Goal: Task Accomplishment & Management: Use online tool/utility

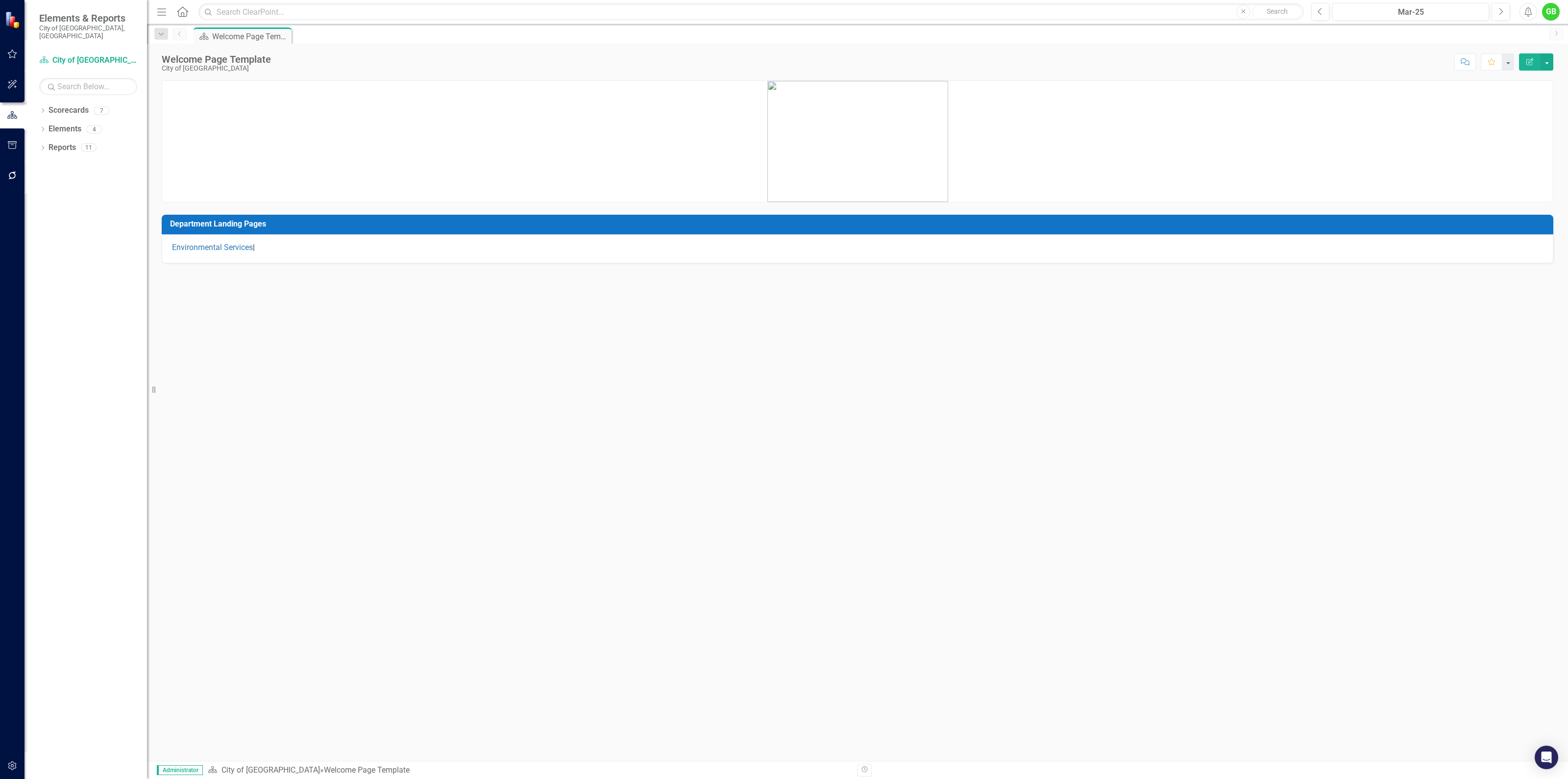
click at [1552, 14] on div "GB" at bounding box center [1551, 12] width 18 height 18
click at [1523, 104] on link "Settings System Setup" at bounding box center [1521, 104] width 77 height 18
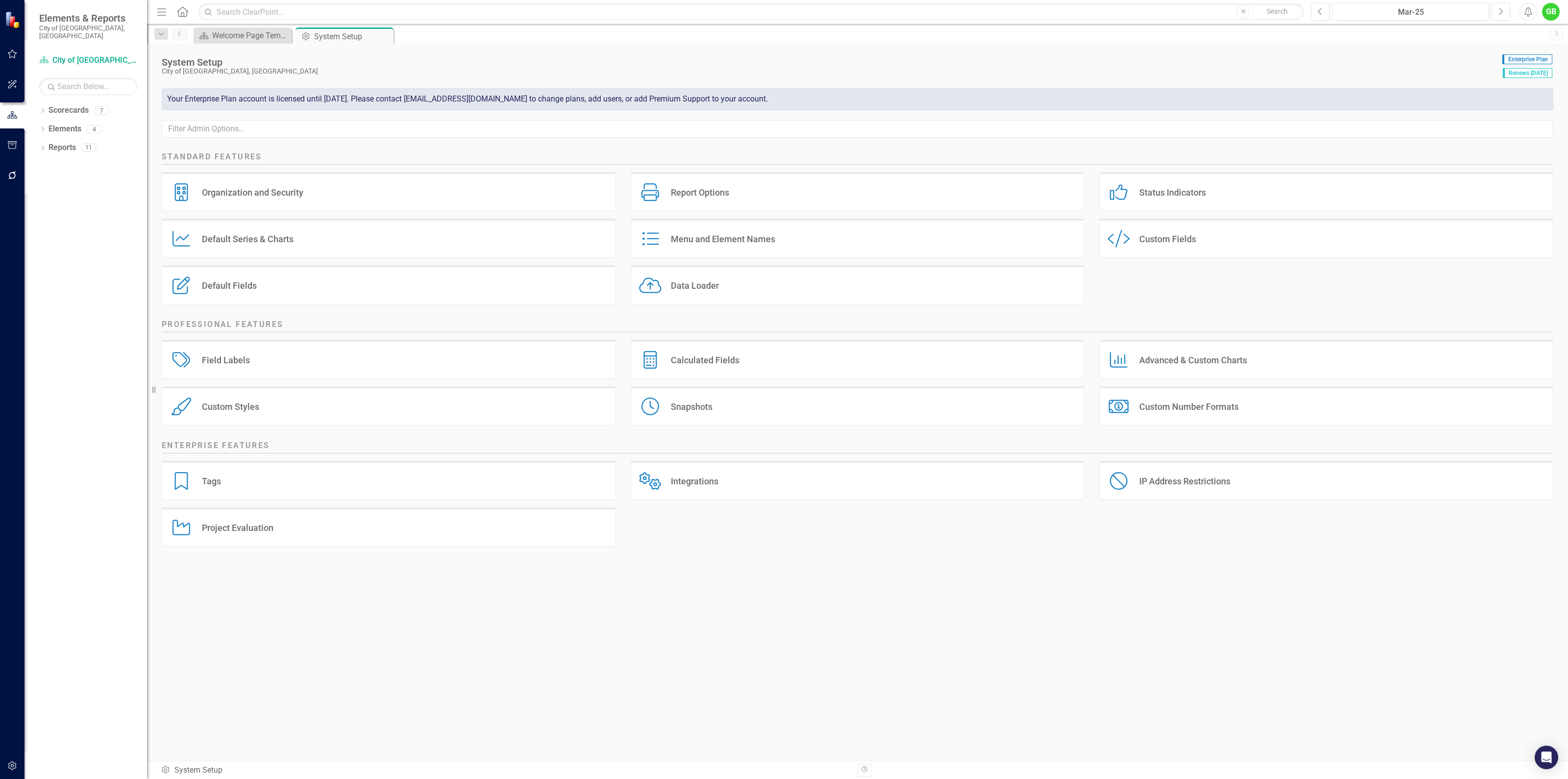
click at [691, 483] on div "Integrations" at bounding box center [695, 481] width 47 height 12
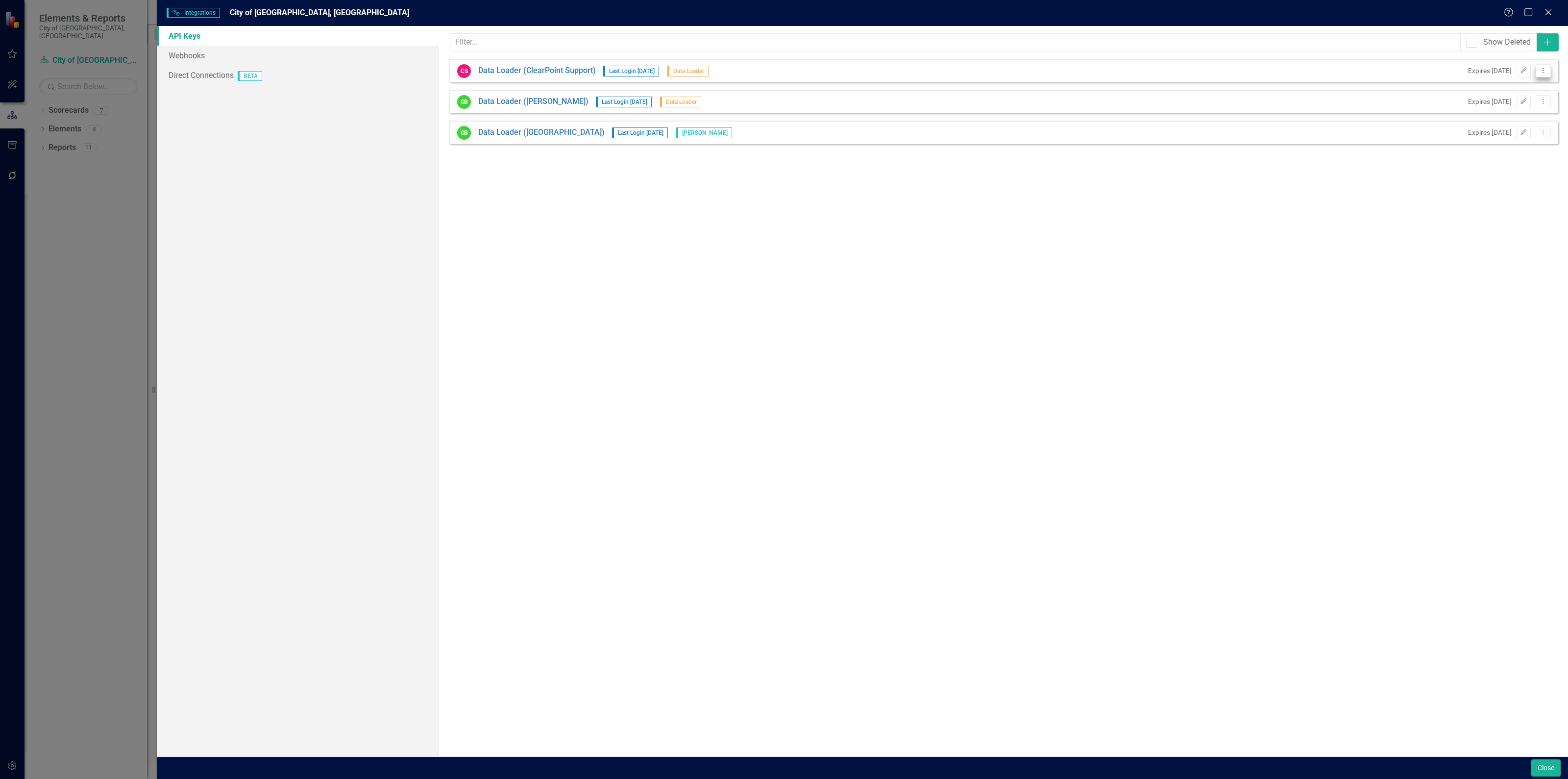
click at [1541, 70] on icon "Dropdown Menu" at bounding box center [1544, 70] width 8 height 6
click at [1522, 87] on link "Edit Edit API Key" at bounding box center [1512, 87] width 77 height 18
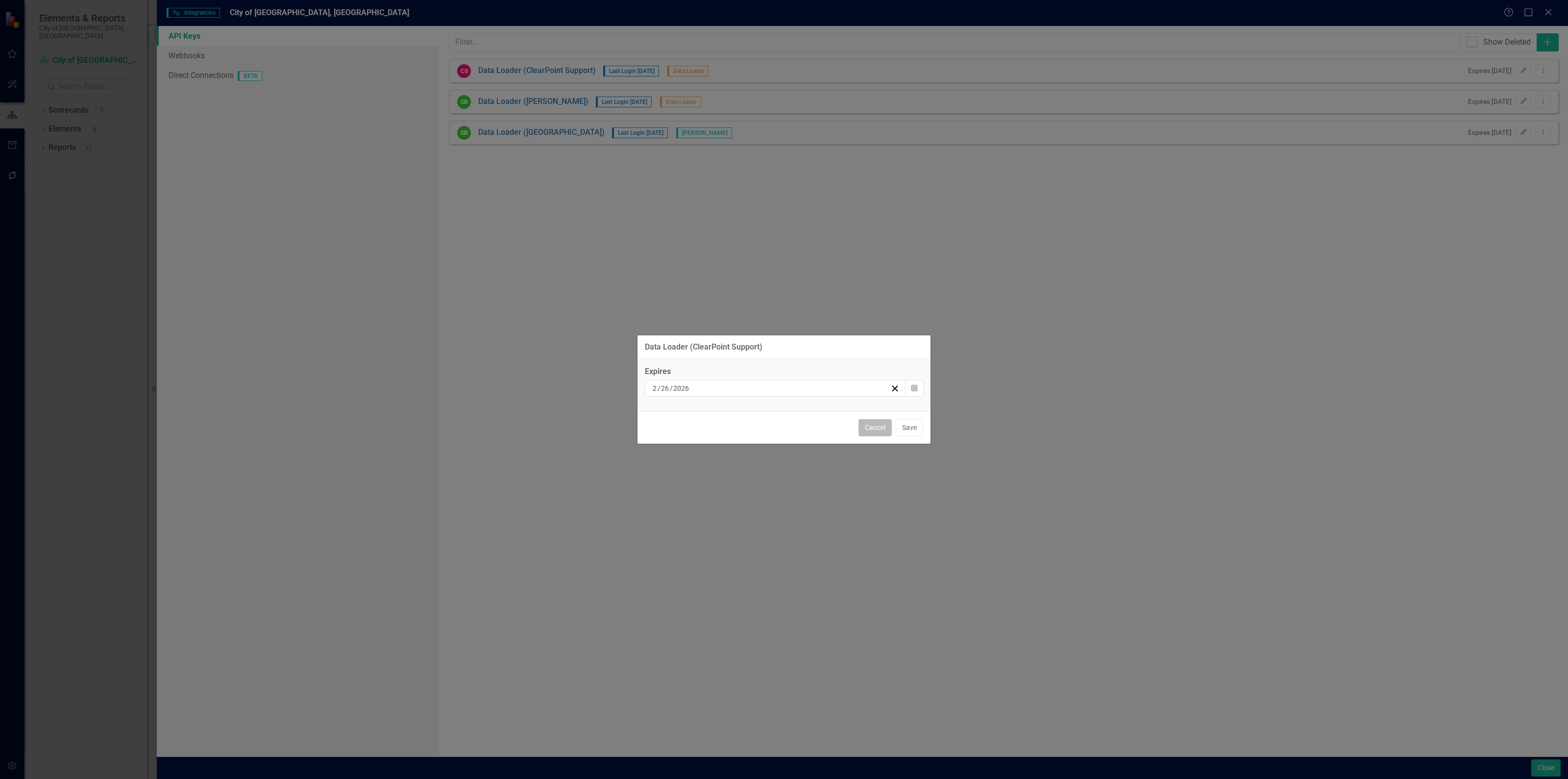
click at [881, 426] on button "Cancel" at bounding box center [875, 427] width 33 height 17
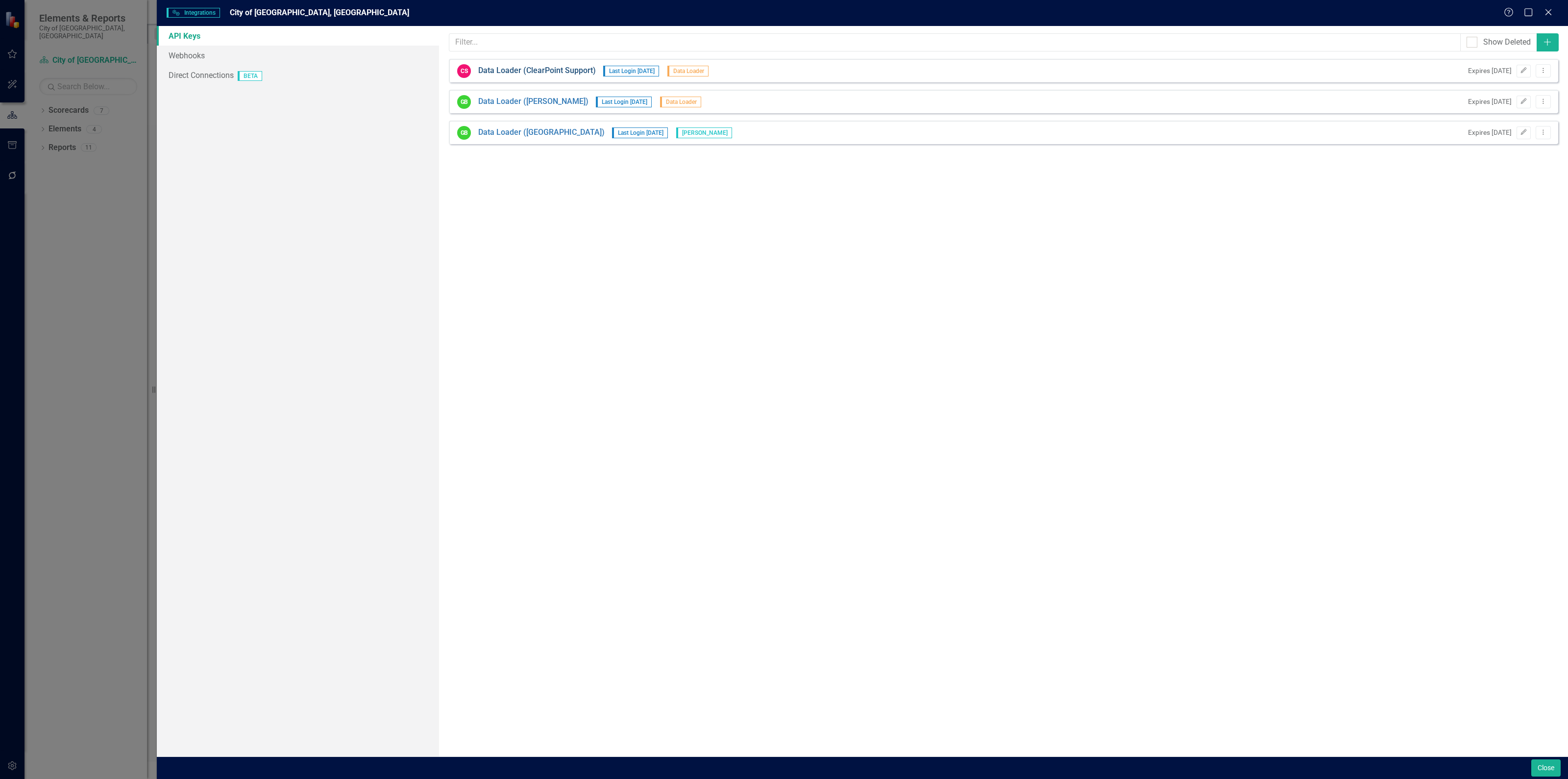
click at [512, 70] on link "Data Loader (ClearPoint Support)" at bounding box center [537, 71] width 118 height 12
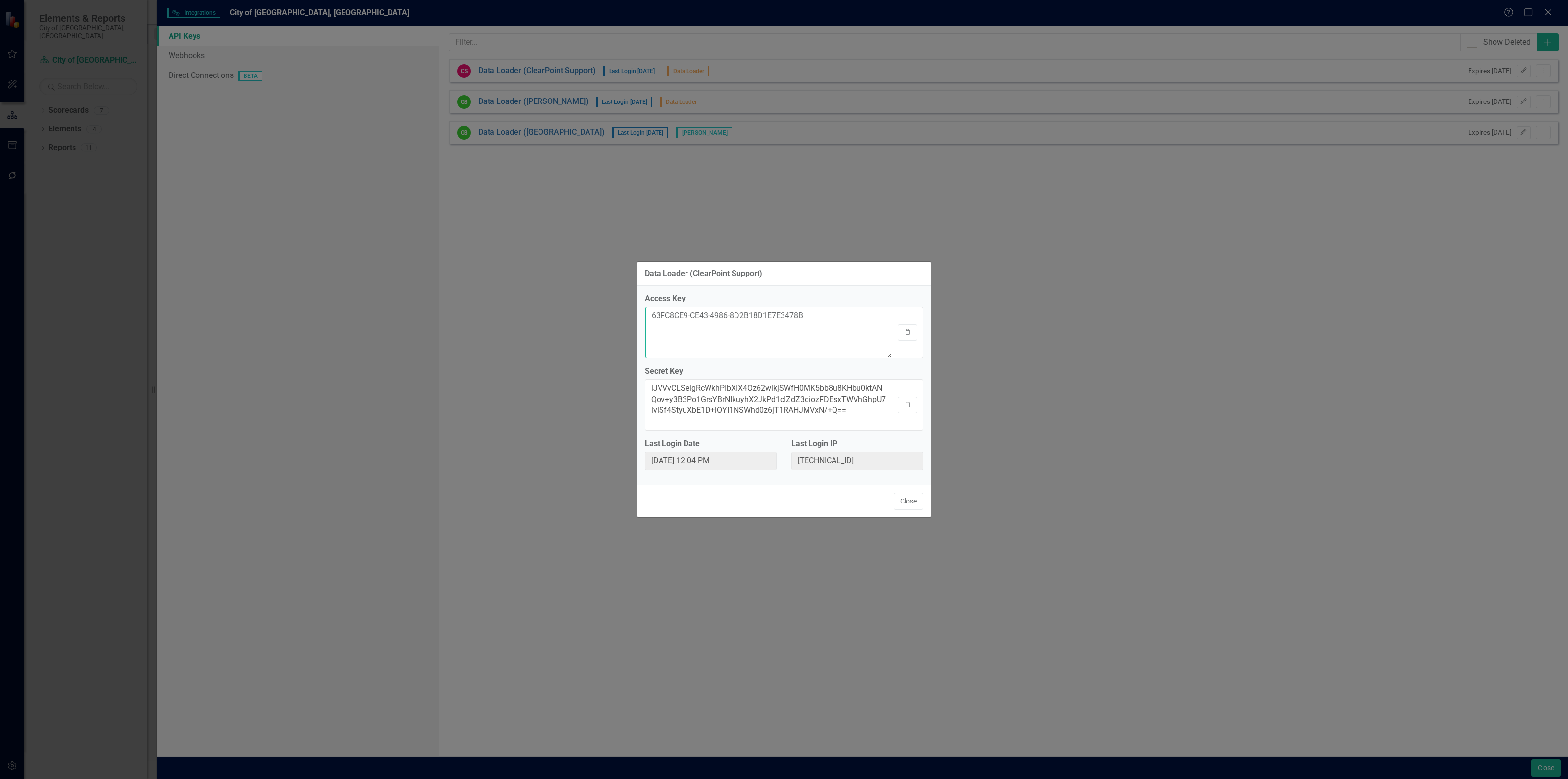
click at [721, 319] on textarea "63FC8CE9-CE43-4986-8D2B18D1E7E3478B" at bounding box center [768, 333] width 247 height 52
click at [904, 338] on button "Clipboard" at bounding box center [907, 332] width 20 height 17
click at [904, 405] on icon "Clipboard" at bounding box center [907, 405] width 7 height 6
click at [911, 500] on button "Close" at bounding box center [908, 501] width 29 height 17
